Goal: Navigation & Orientation: Find specific page/section

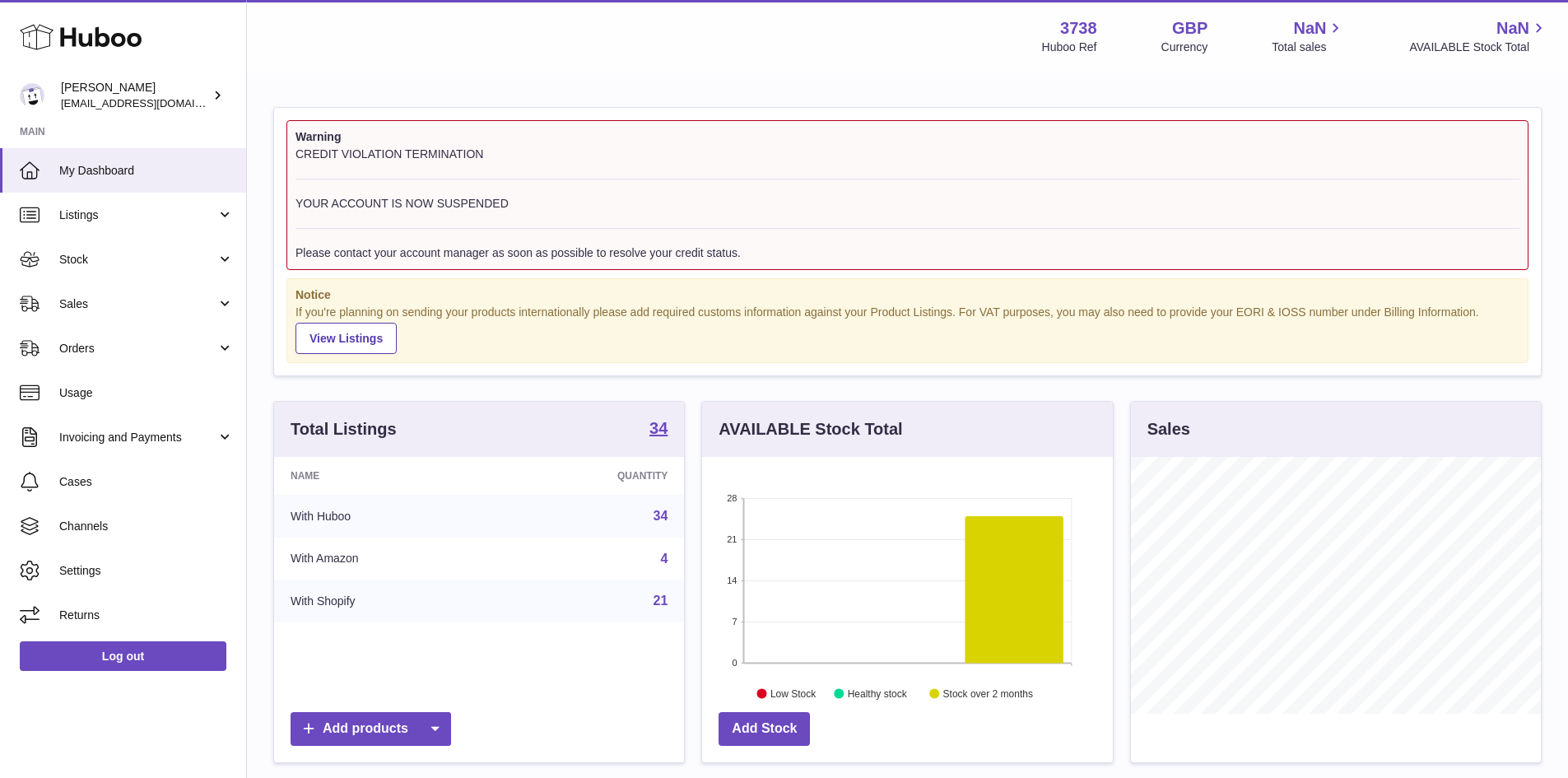
scroll to position [257, 410]
click at [186, 218] on span "Listings" at bounding box center [137, 215] width 157 height 15
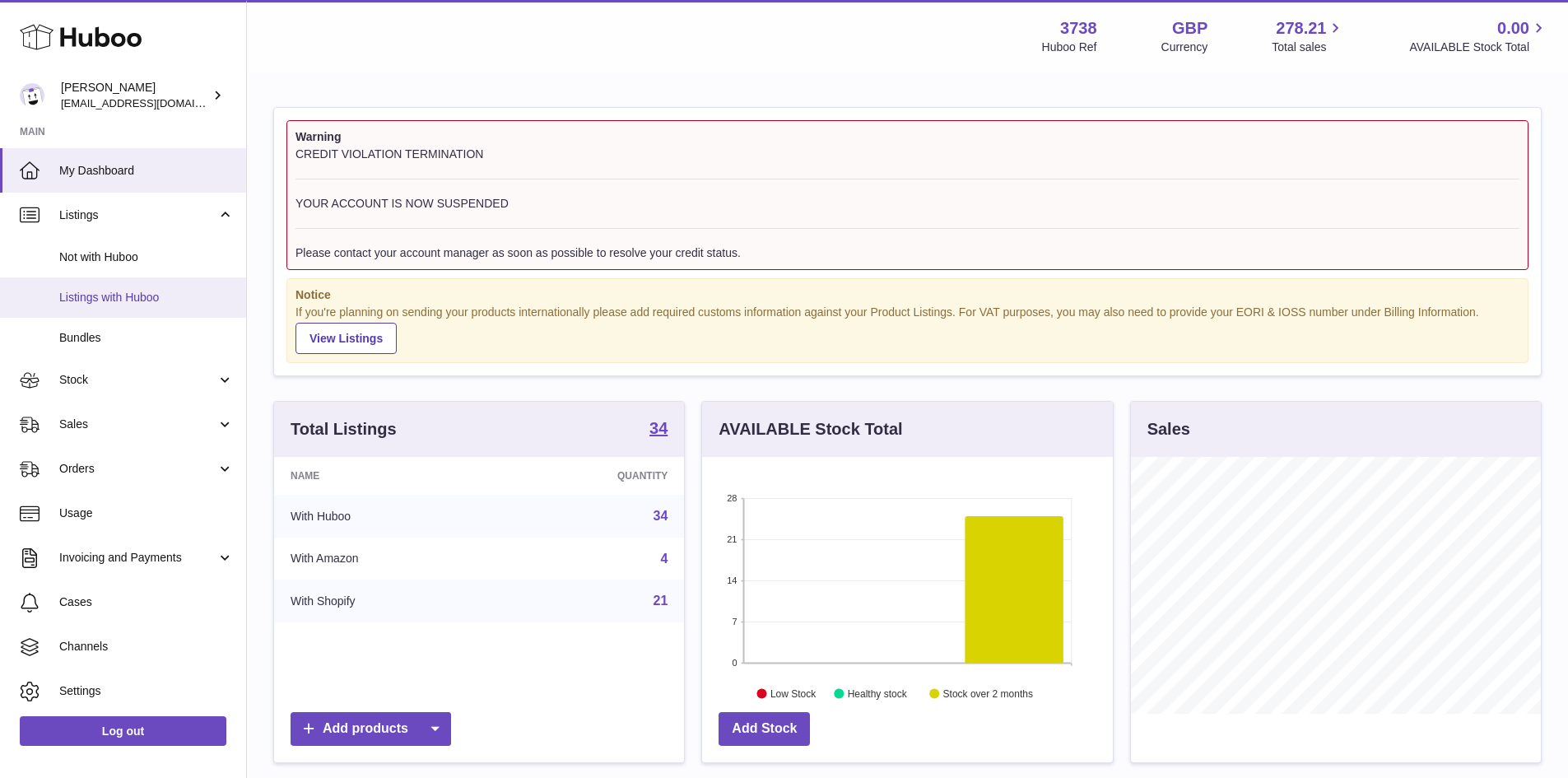
click at [143, 293] on span "Listings with Huboo" at bounding box center [146, 298] width 174 height 15
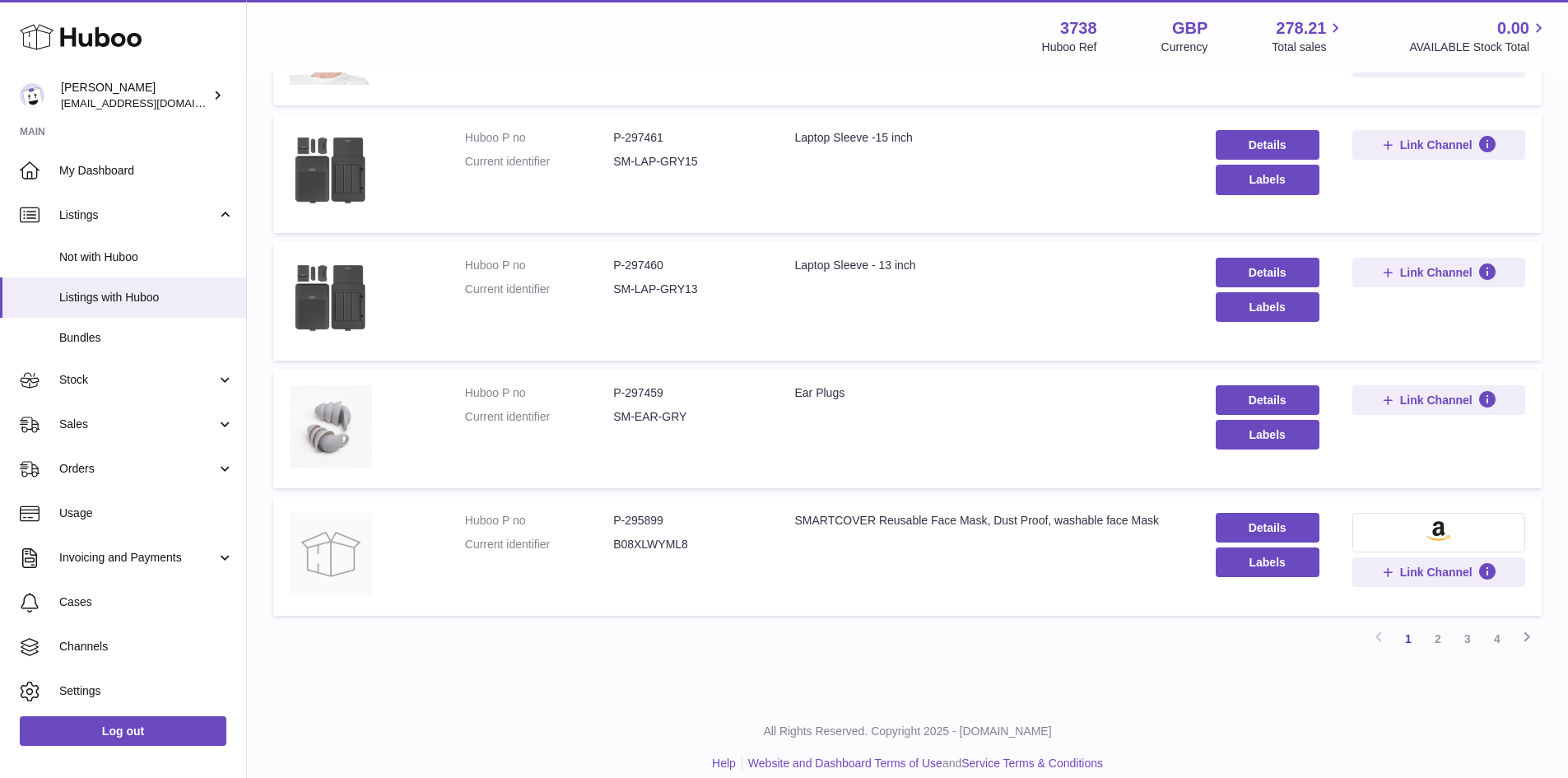
scroll to position [1030, 0]
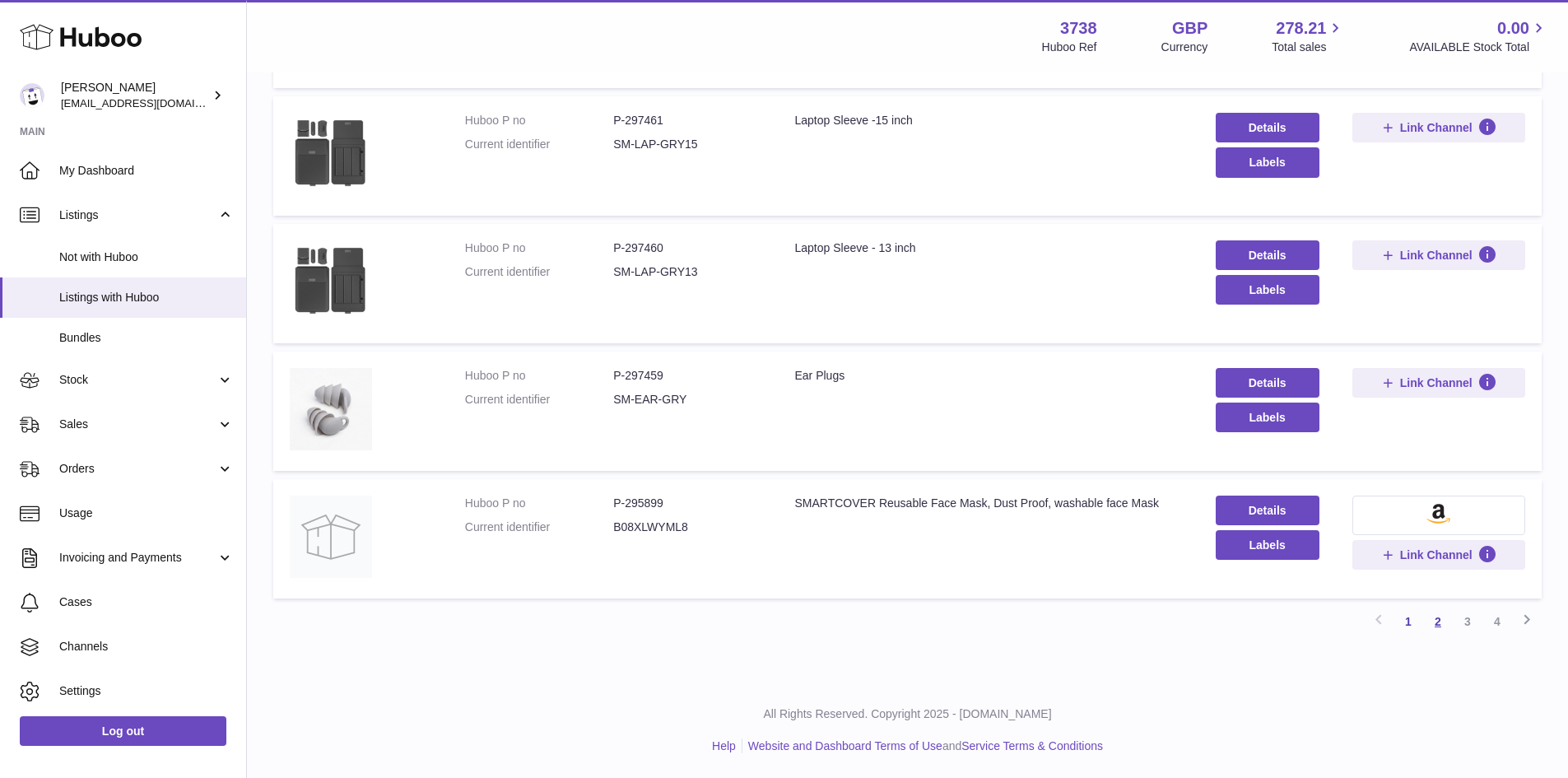
click at [1437, 618] on link "2" at bounding box center [1437, 621] width 30 height 30
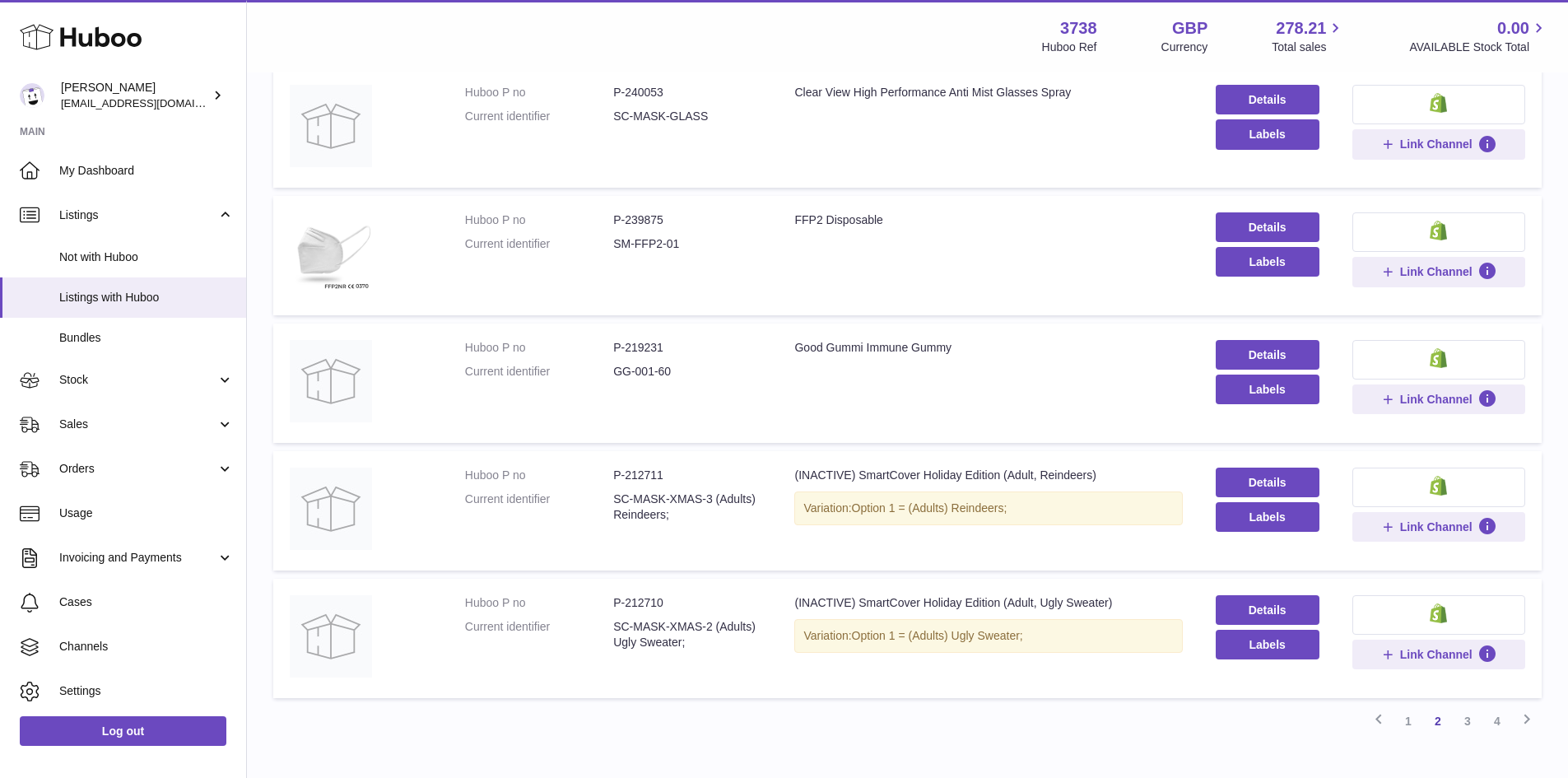
scroll to position [897, 0]
